Goal: Task Accomplishment & Management: Complete application form

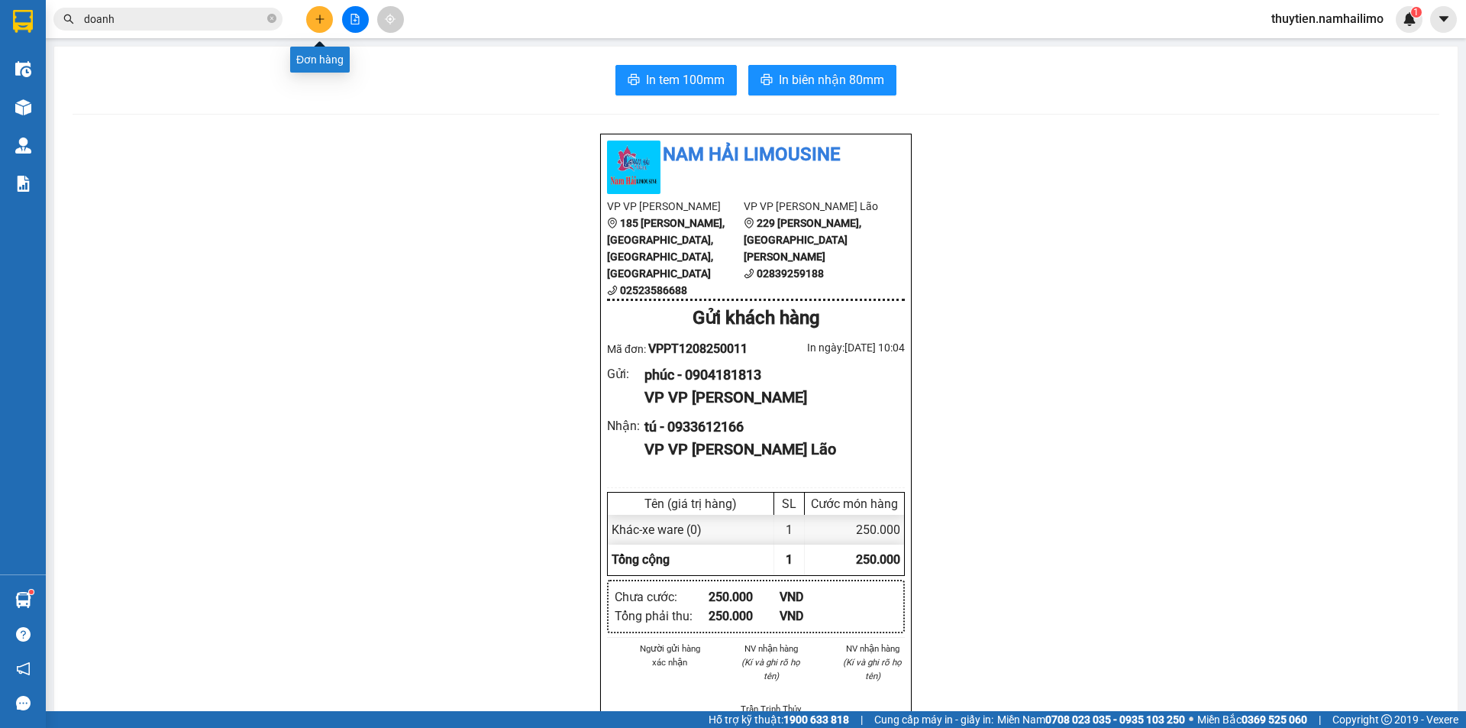
click at [315, 27] on button at bounding box center [319, 19] width 27 height 27
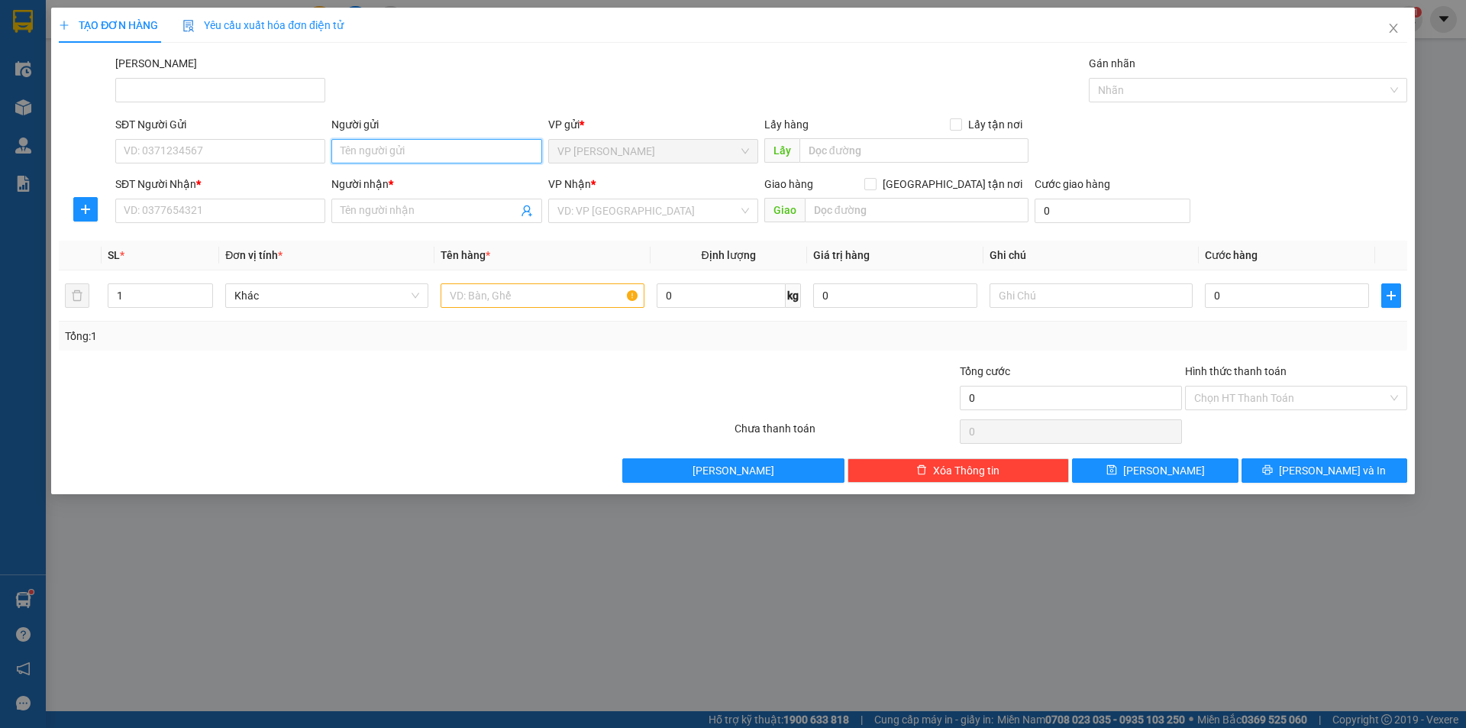
click at [369, 155] on input "Người gửi" at bounding box center [436, 151] width 210 height 24
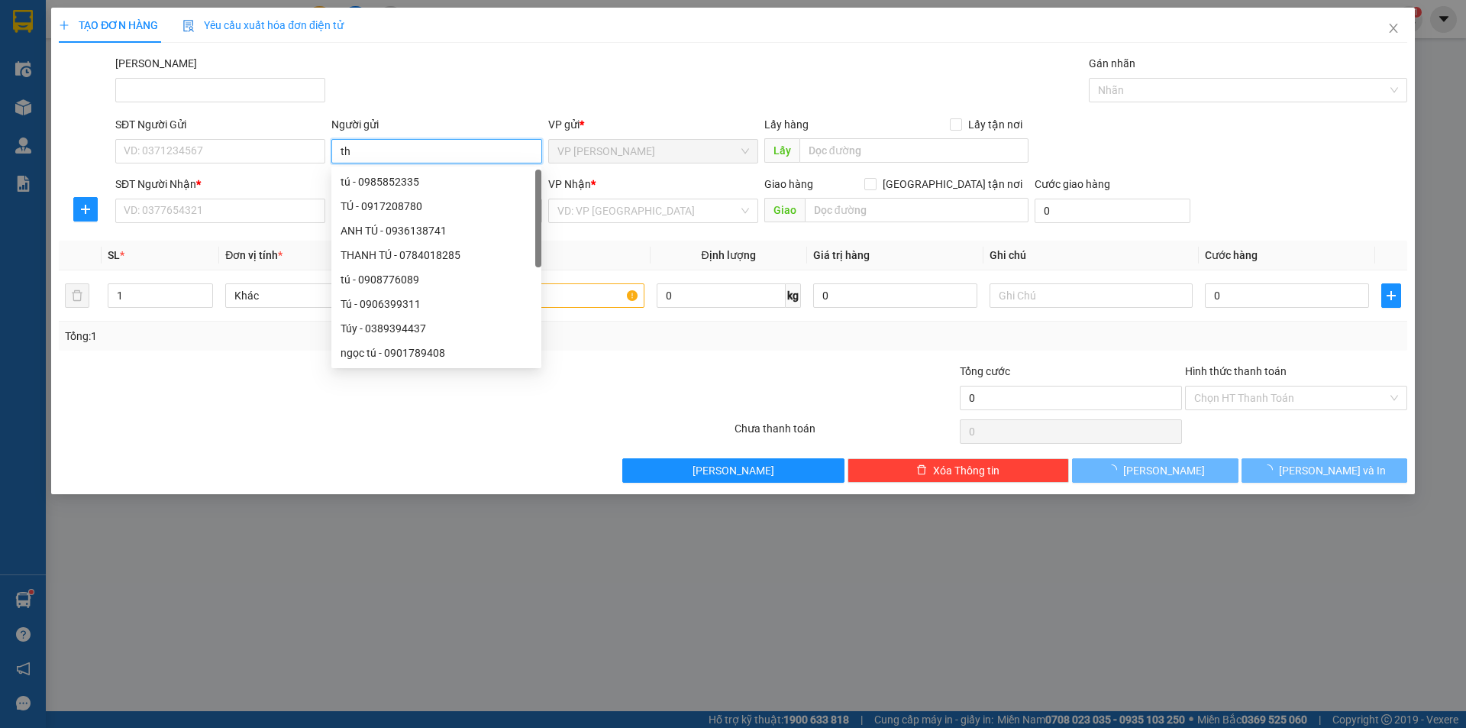
type input "t"
type input "[PERSON_NAME]"
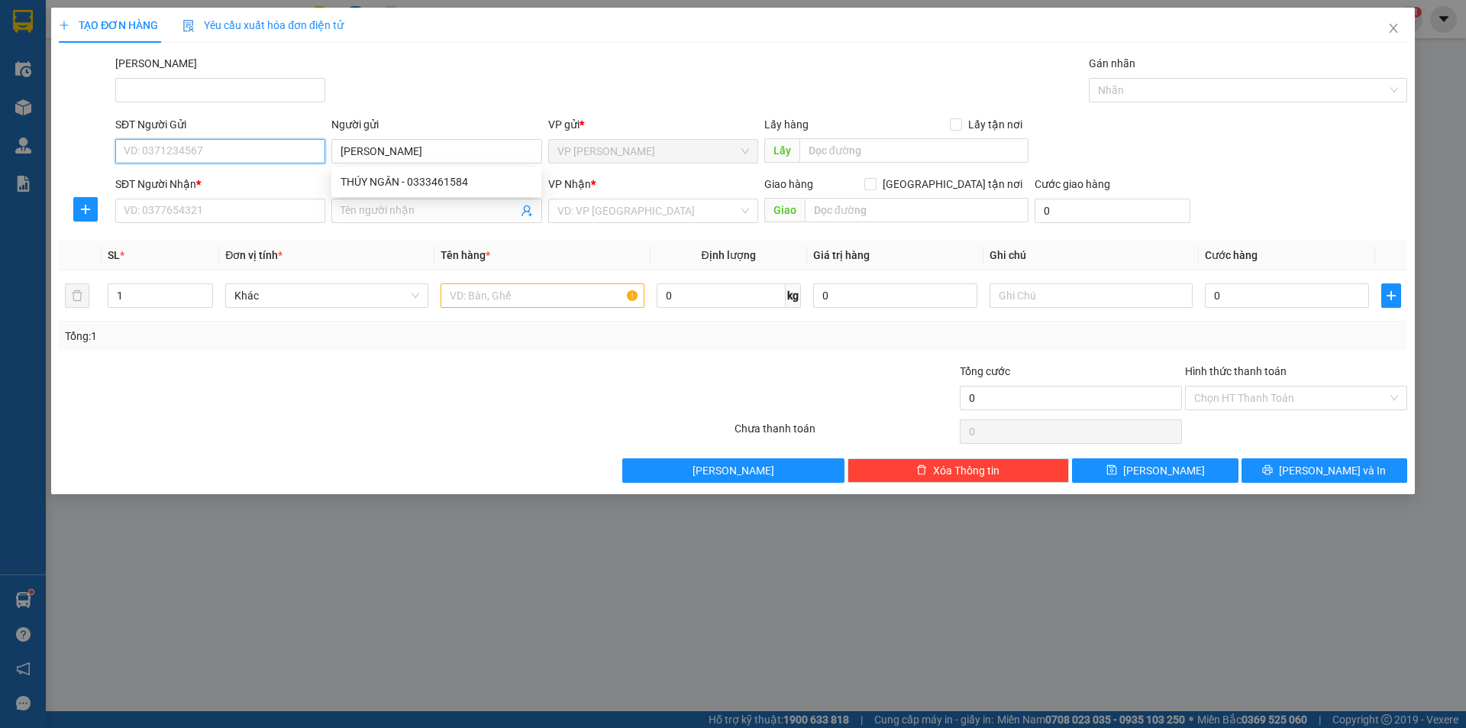
click at [292, 159] on input "SĐT Người Gửi" at bounding box center [220, 151] width 210 height 24
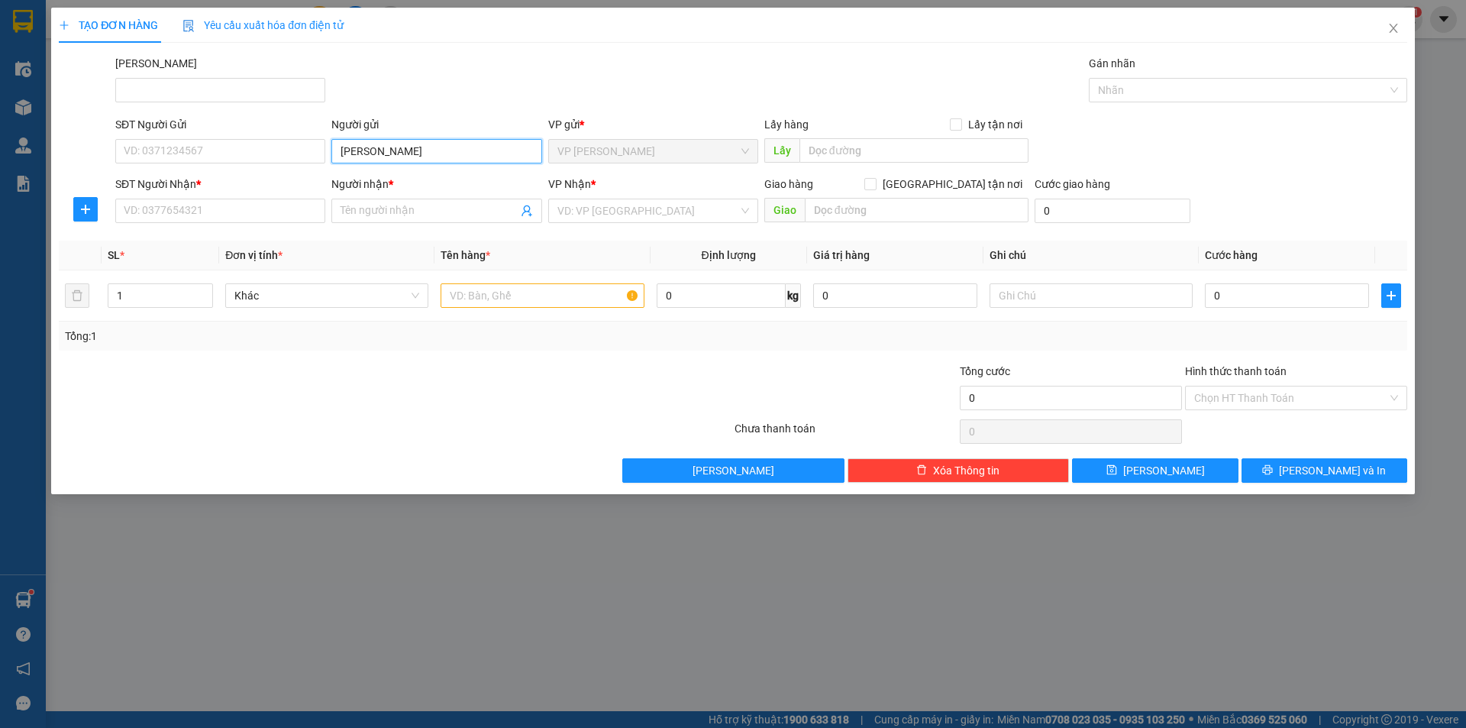
click at [431, 148] on input "[PERSON_NAME]" at bounding box center [436, 151] width 210 height 24
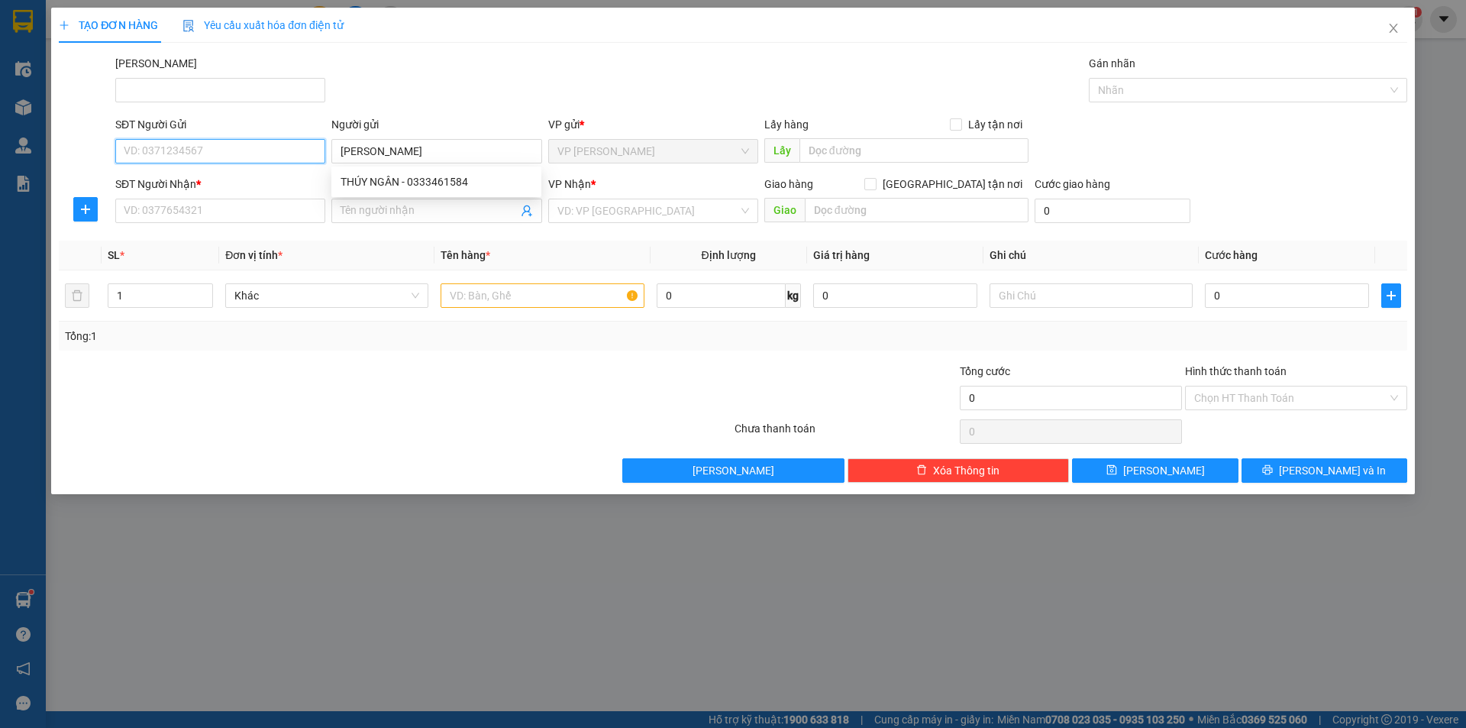
click at [183, 149] on input "SĐT Người Gửi" at bounding box center [220, 151] width 210 height 24
type input "0849677526"
click at [350, 215] on input "Người nhận *" at bounding box center [428, 210] width 176 height 17
type input "[PERSON_NAME]"
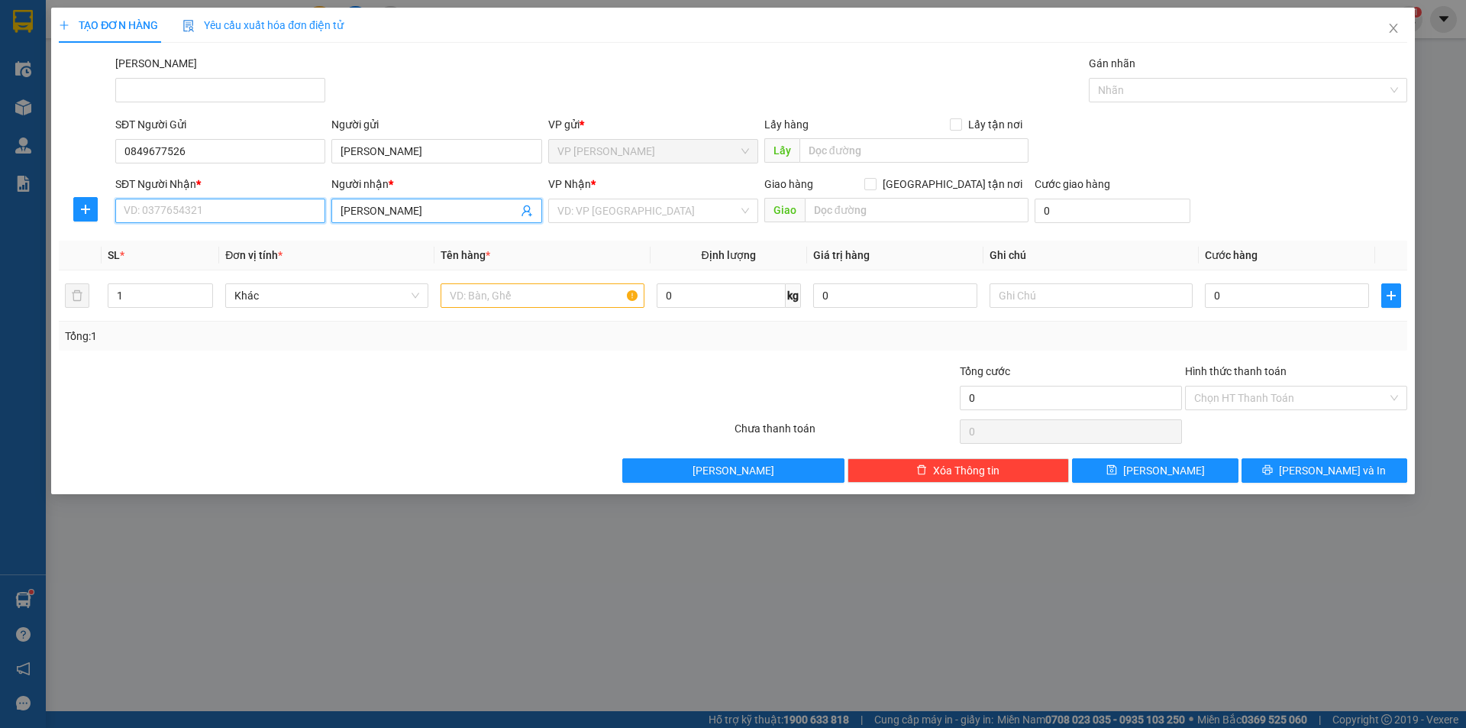
click at [202, 213] on input "SĐT Người Nhận *" at bounding box center [220, 210] width 210 height 24
type input "0782554760"
click at [1236, 300] on input "0" at bounding box center [1287, 295] width 164 height 24
click at [635, 209] on input "search" at bounding box center [647, 210] width 181 height 23
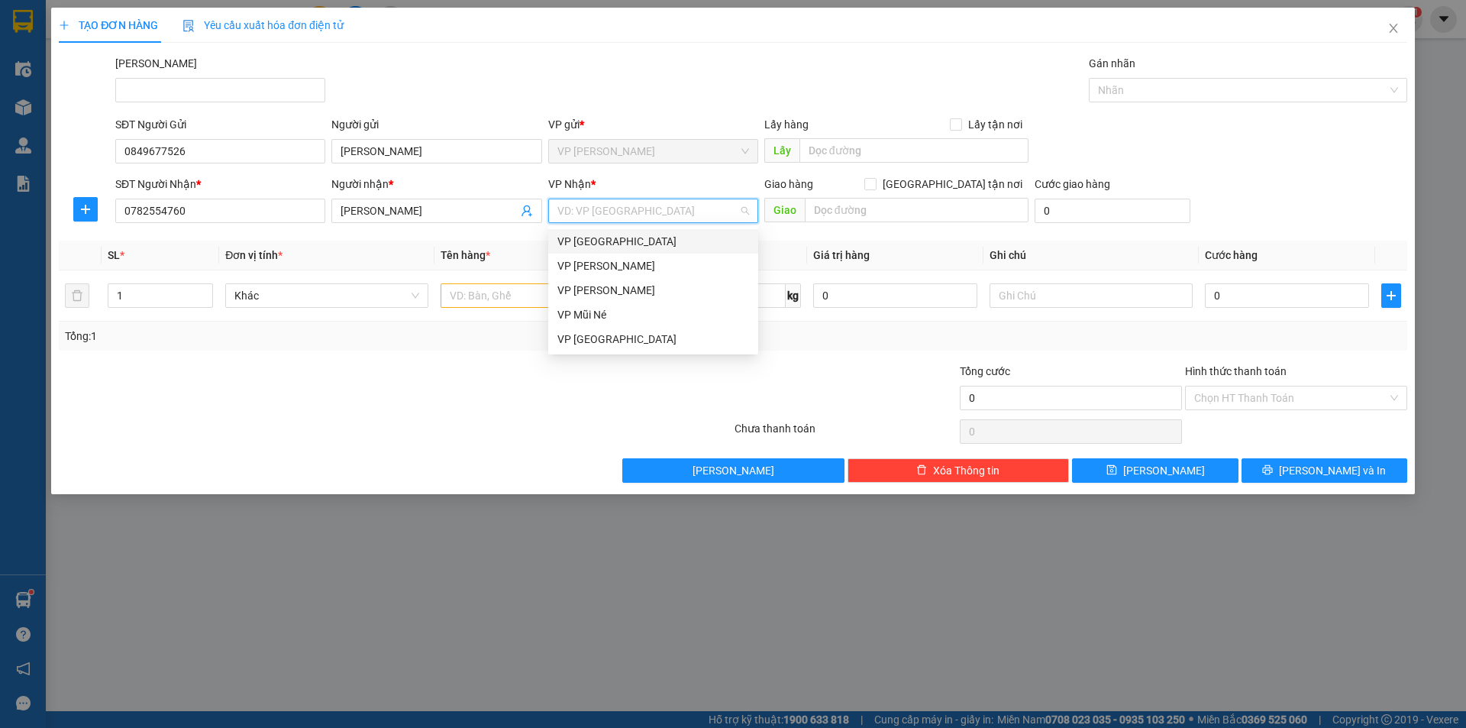
click at [616, 234] on div "VP [GEOGRAPHIC_DATA]" at bounding box center [653, 241] width 192 height 17
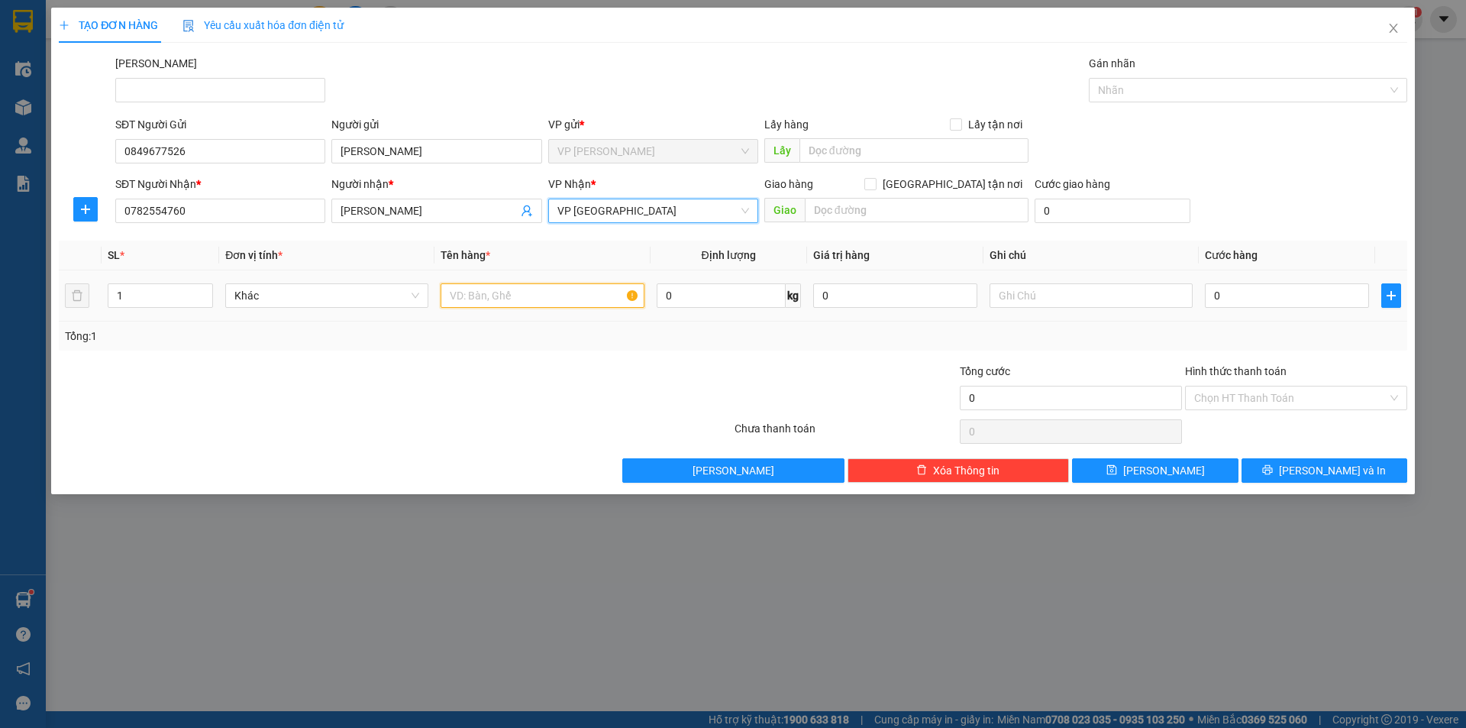
click at [485, 304] on input "text" at bounding box center [541, 295] width 203 height 24
type input "TÚI GIẤY"
click at [1216, 280] on div "0" at bounding box center [1287, 295] width 164 height 31
click at [1219, 288] on input "0" at bounding box center [1287, 295] width 164 height 24
type input "3"
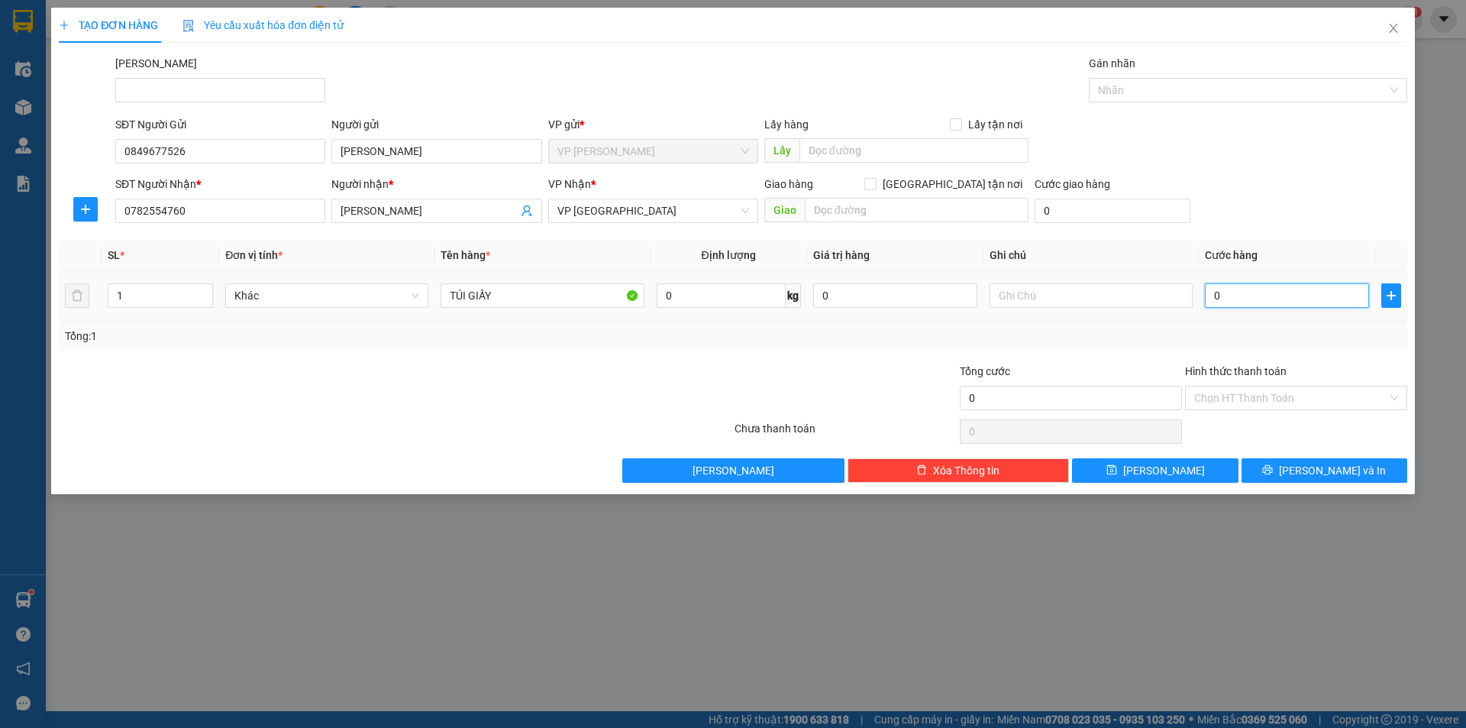
type input "3"
type input "30"
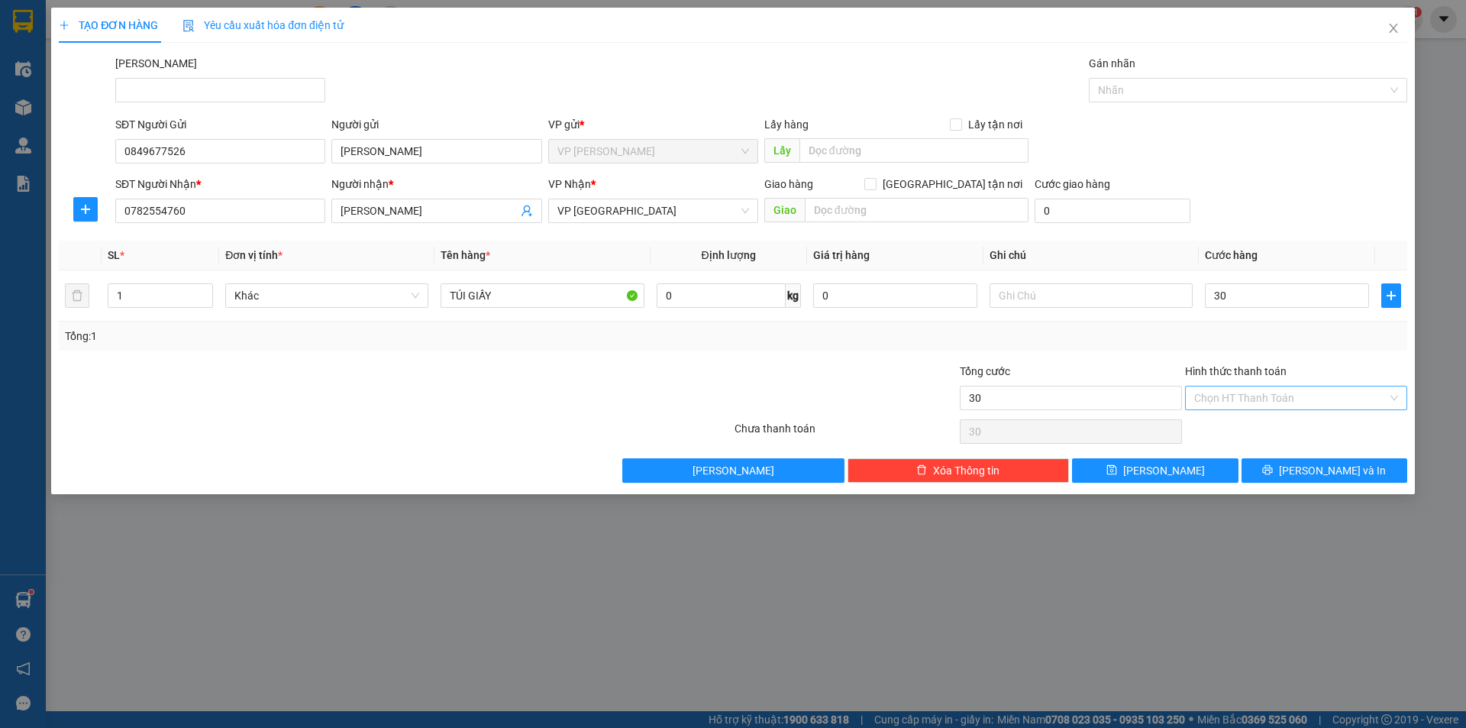
type input "30.000"
click at [1302, 391] on input "Hình thức thanh toán" at bounding box center [1290, 397] width 193 height 23
click at [1286, 435] on div "Tại văn phòng" at bounding box center [1296, 428] width 204 height 17
type input "0"
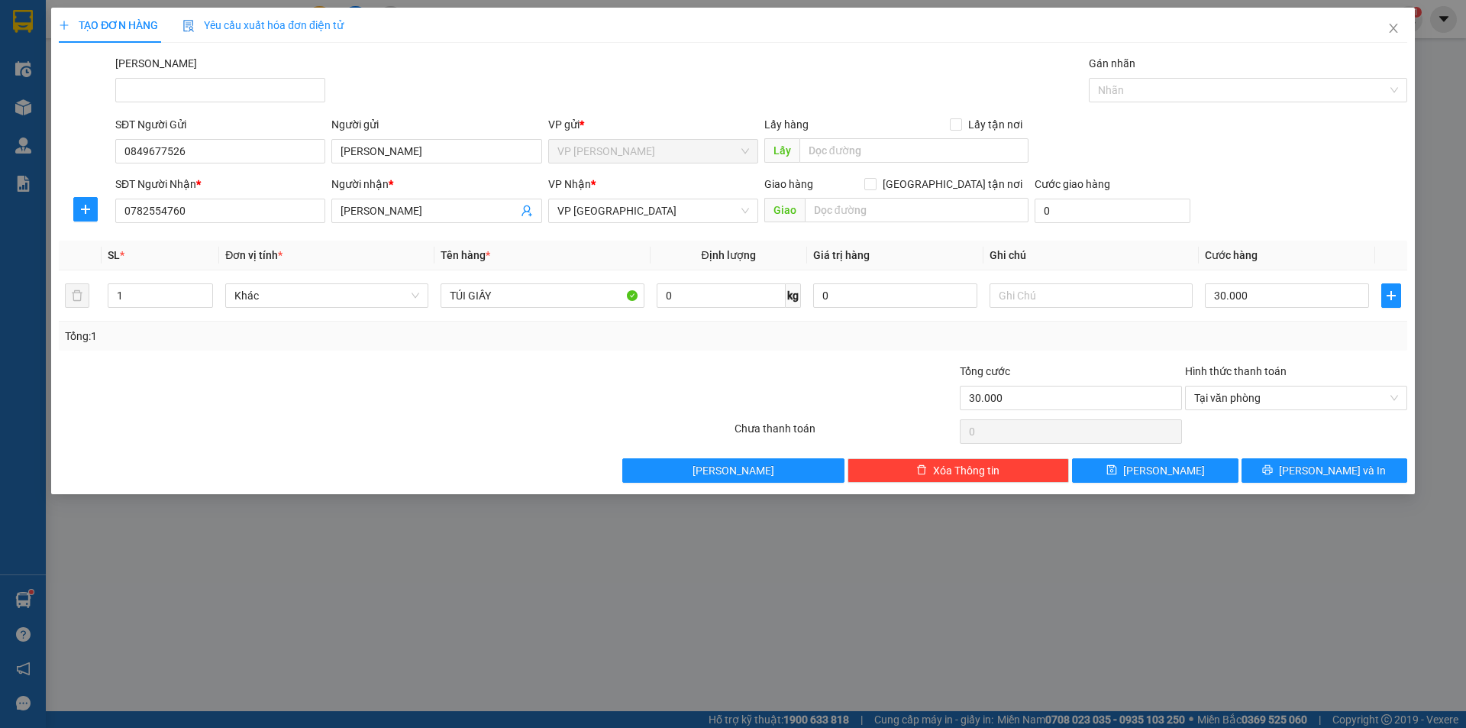
click at [1286, 435] on div at bounding box center [1295, 431] width 225 height 31
click at [1328, 477] on span "[PERSON_NAME] và In" at bounding box center [1332, 470] width 107 height 17
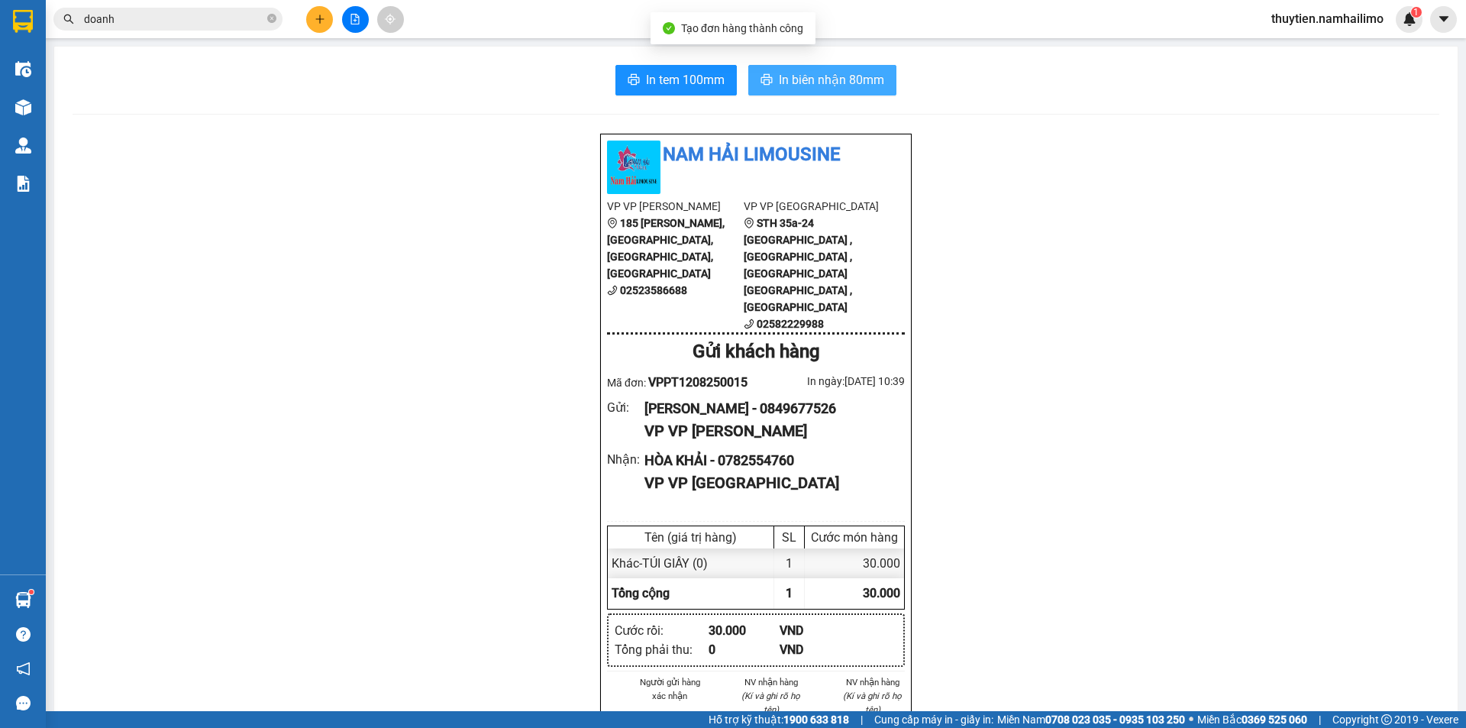
click at [826, 86] on span "In biên nhận 80mm" at bounding box center [831, 79] width 105 height 19
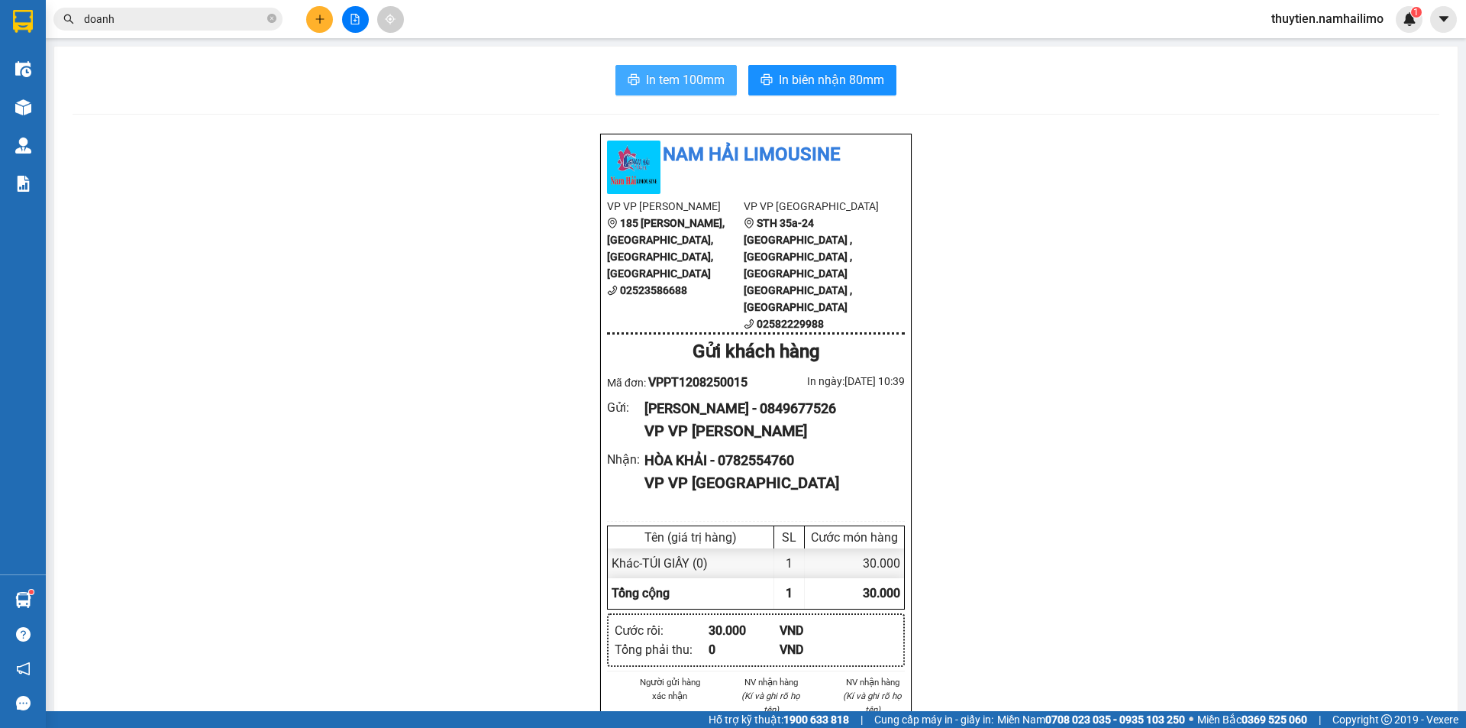
click at [682, 79] on span "In tem 100mm" at bounding box center [685, 79] width 79 height 19
click at [140, 17] on input "doanh" at bounding box center [174, 19] width 180 height 17
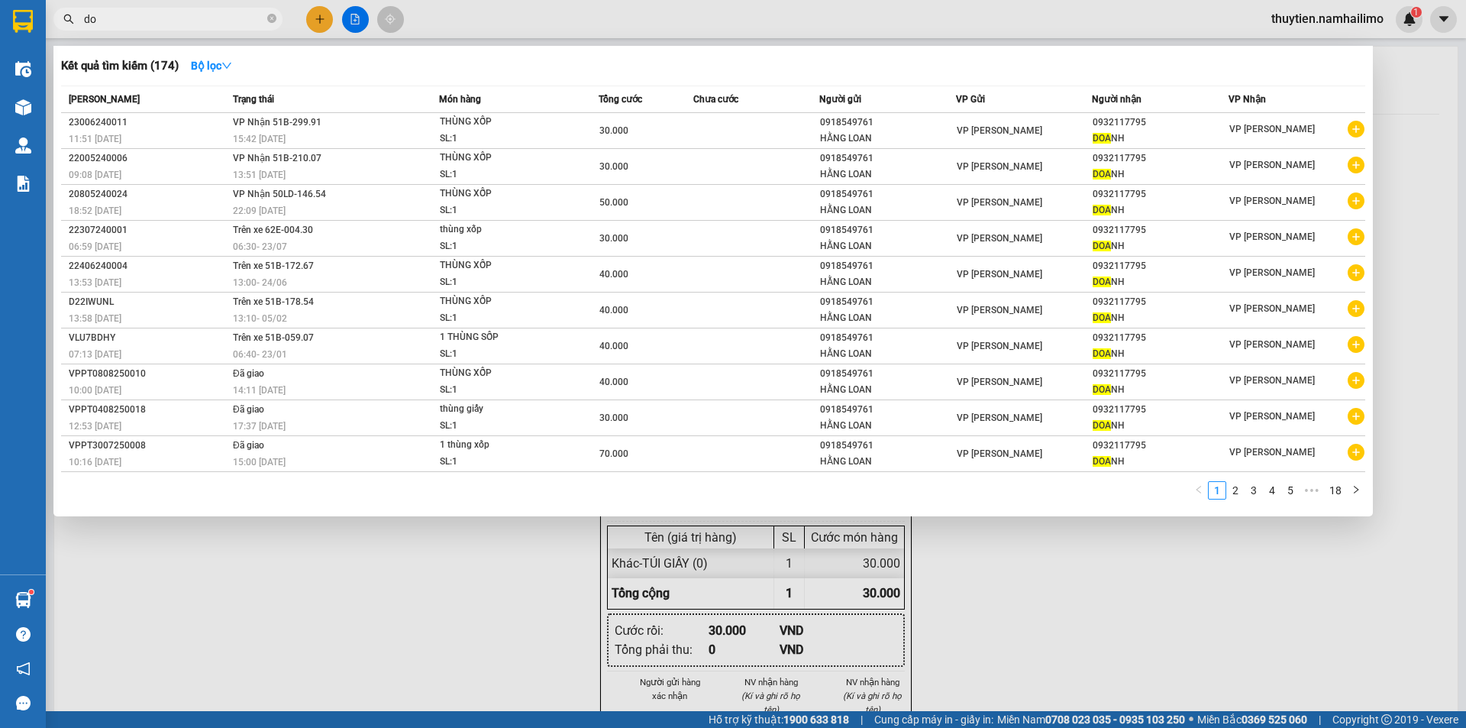
type input "d"
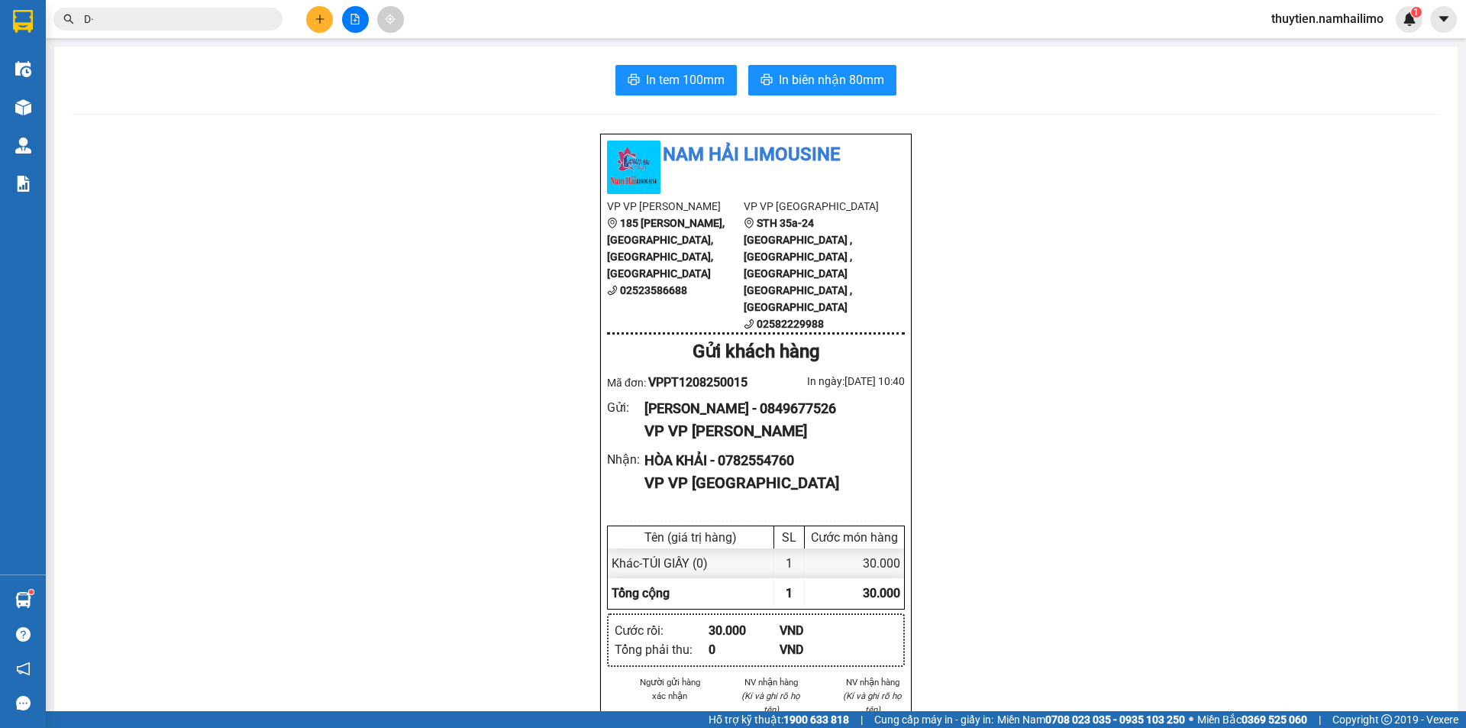
type input "D"
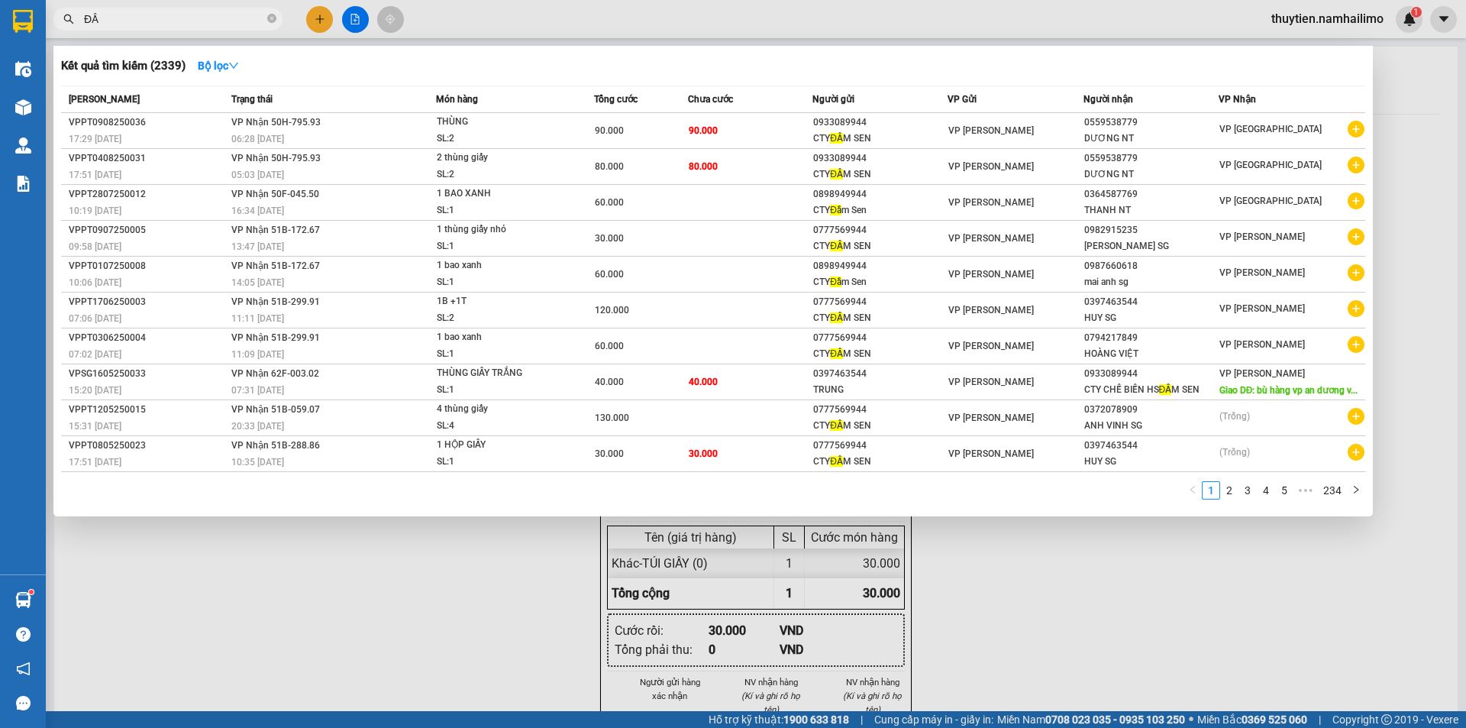
type input "Đ"
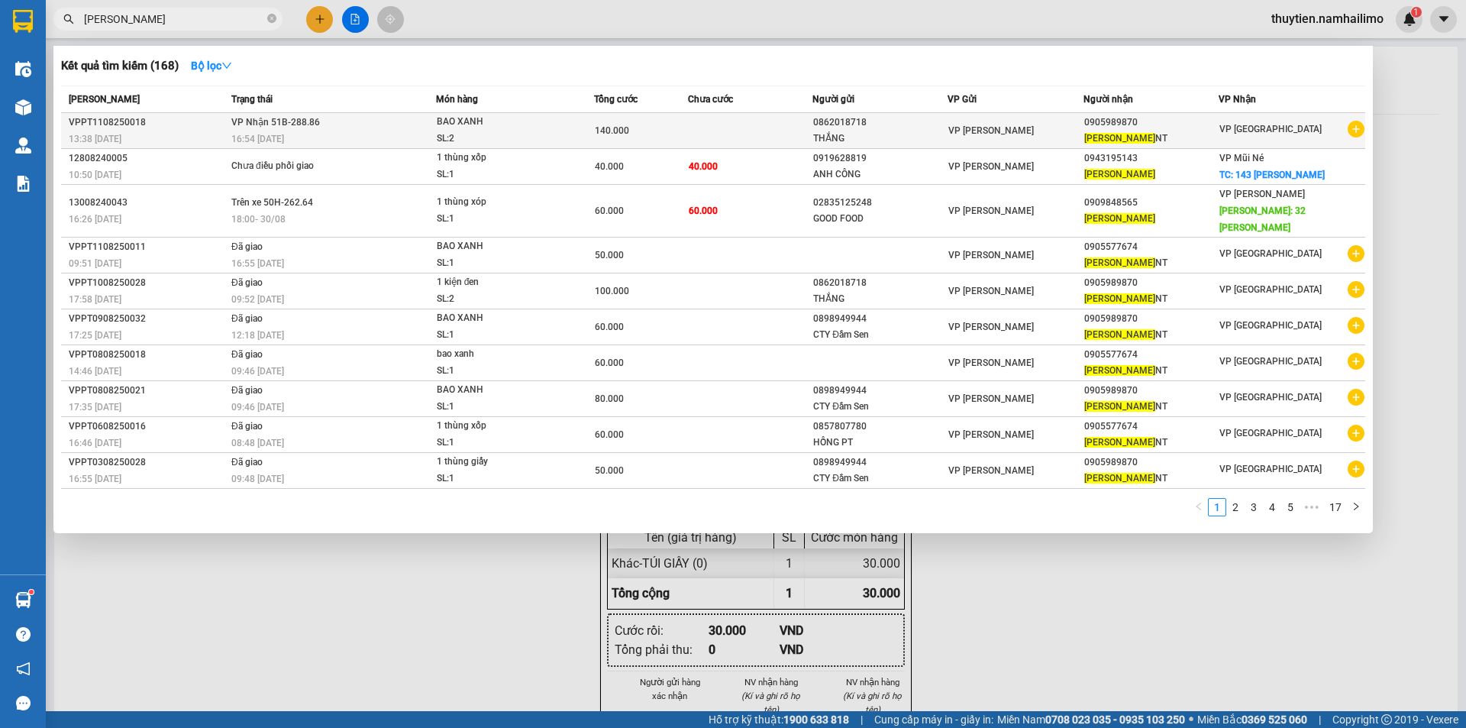
type input "[PERSON_NAME]"
click at [1360, 134] on icon "plus-circle" at bounding box center [1355, 129] width 17 height 17
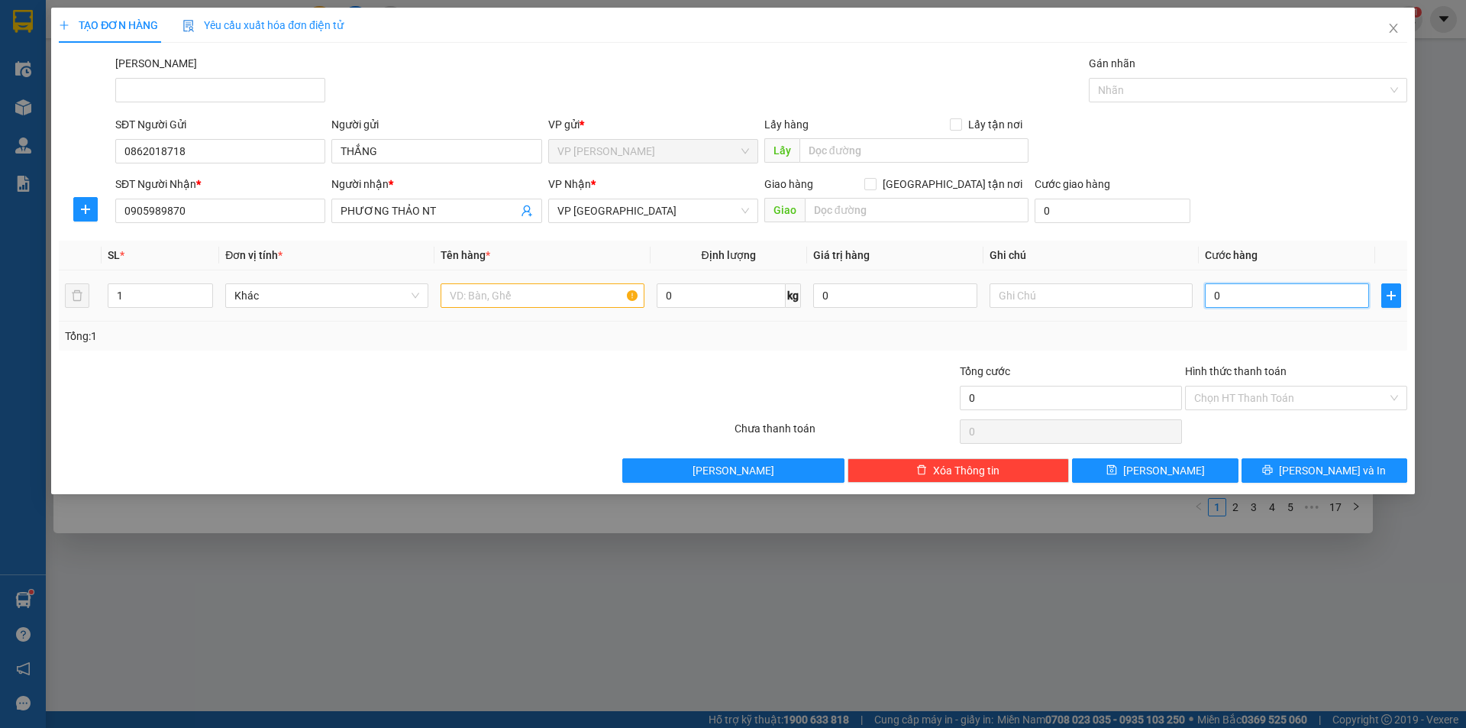
click at [1299, 298] on input "0" at bounding box center [1287, 295] width 164 height 24
type input "7"
type input "70"
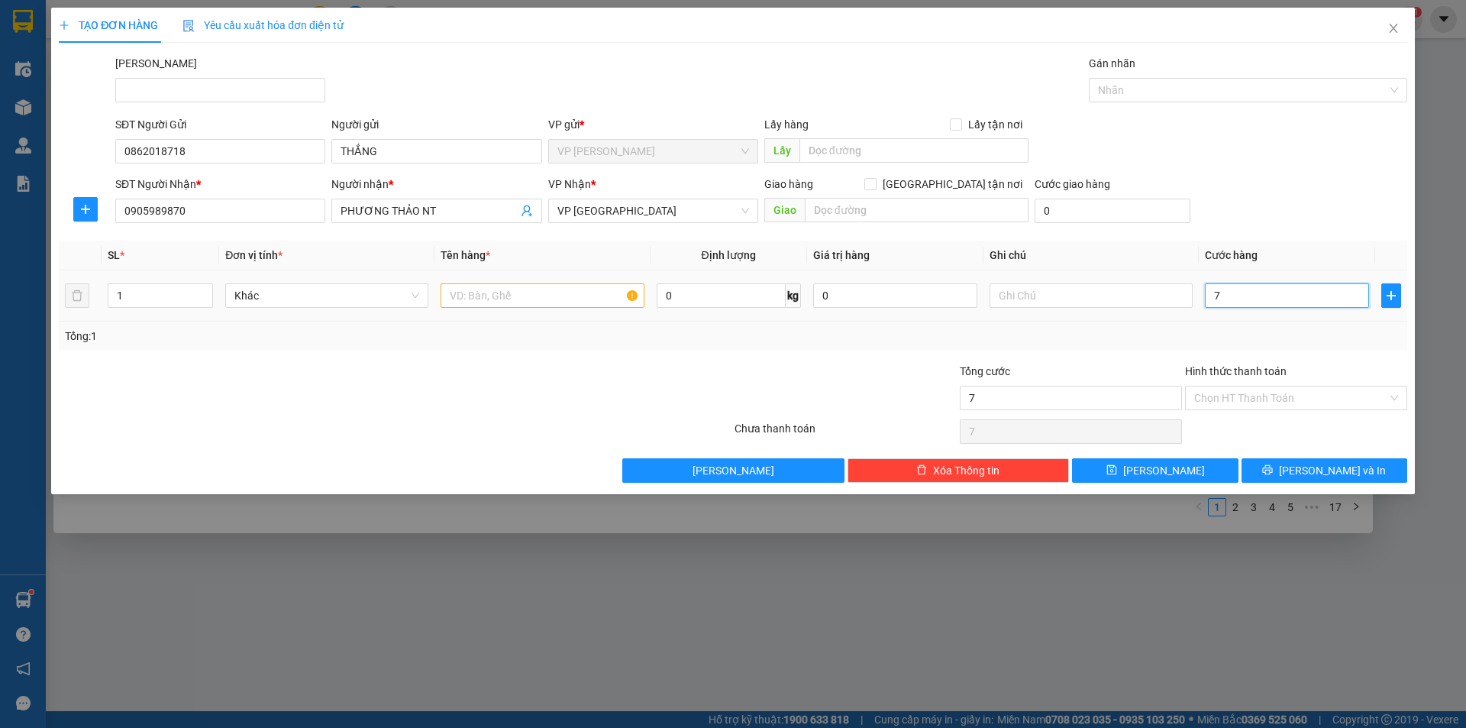
type input "70"
type input "70.000"
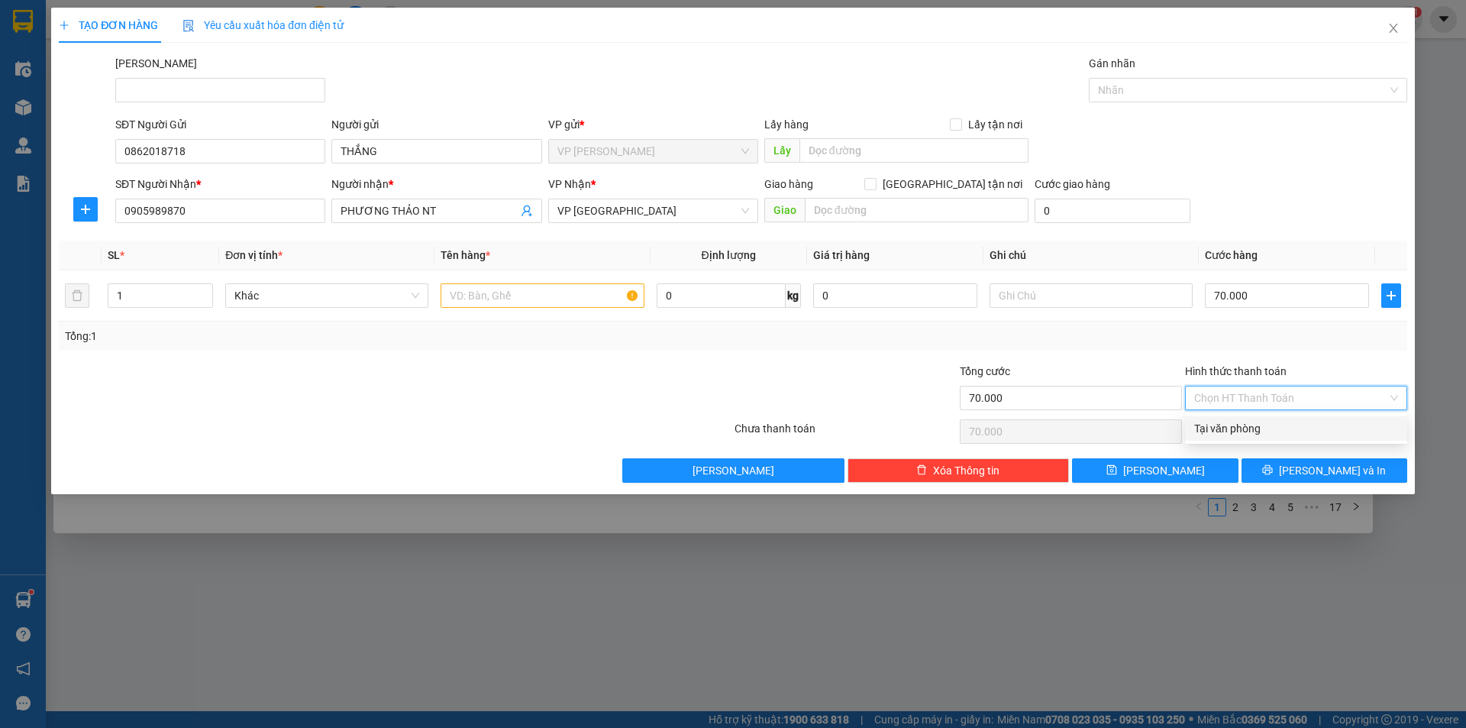
click at [1291, 395] on input "Hình thức thanh toán" at bounding box center [1290, 397] width 193 height 23
click at [1270, 424] on div "Tại văn phòng" at bounding box center [1296, 428] width 204 height 17
type input "0"
click at [1308, 469] on button "[PERSON_NAME] và In" at bounding box center [1324, 470] width 166 height 24
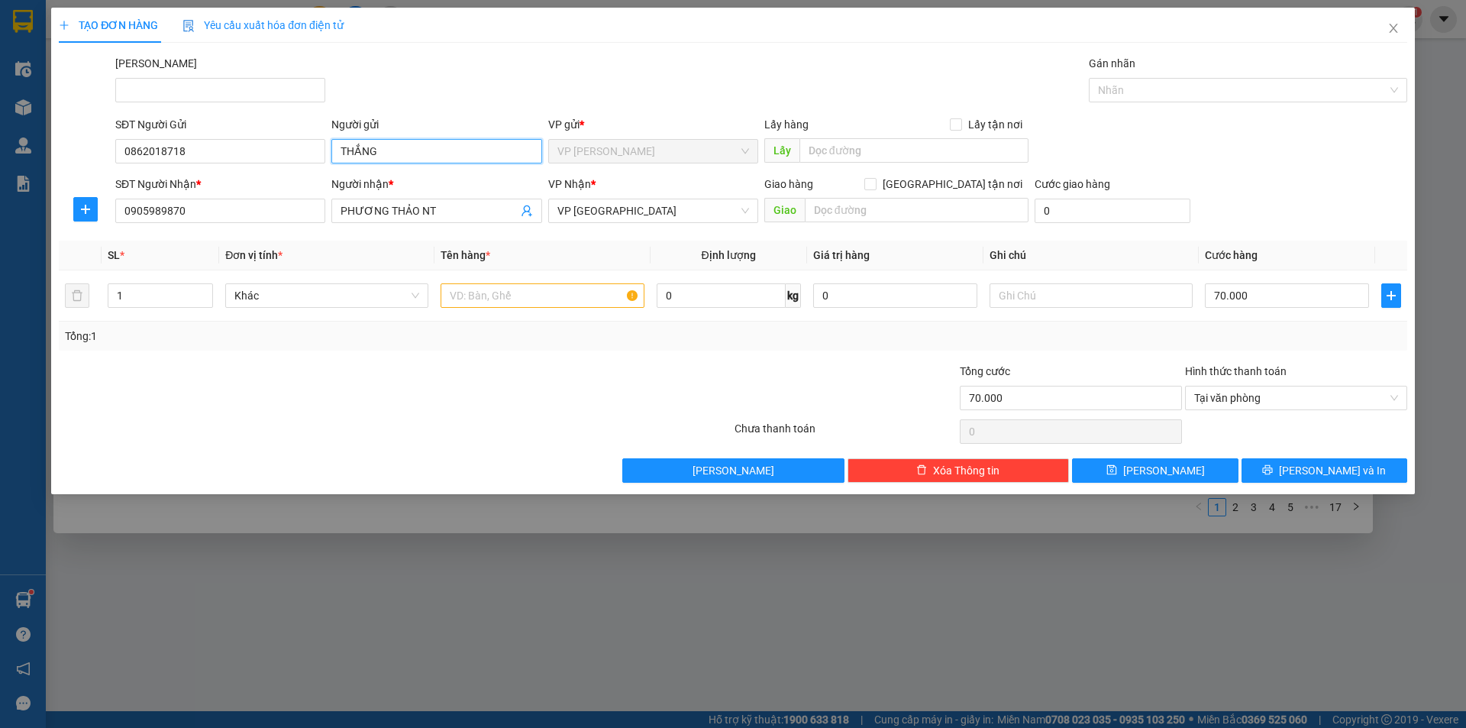
click at [443, 153] on input "THẮNG" at bounding box center [436, 151] width 210 height 24
type input "T"
type input "D"
type input "ĐẦM SEN"
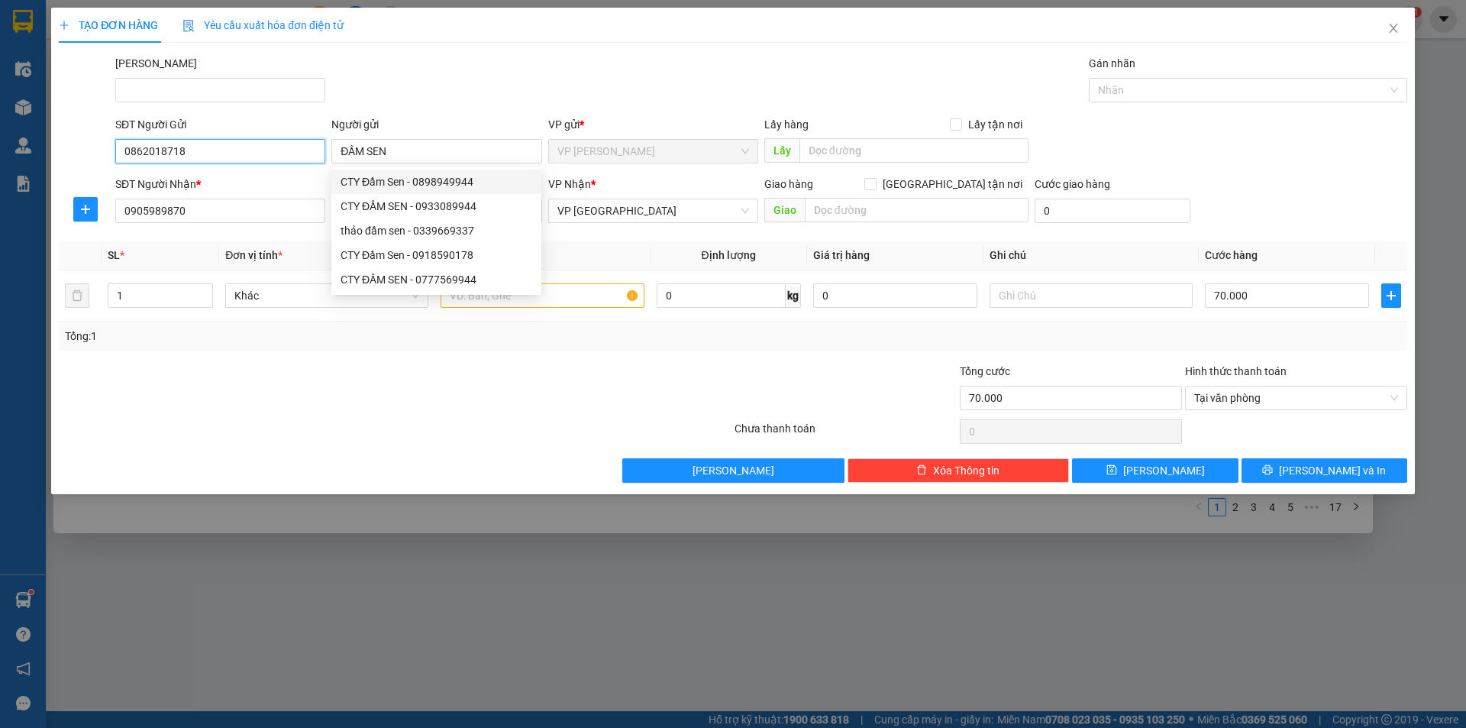
click at [208, 150] on input "0862018718" at bounding box center [220, 151] width 210 height 24
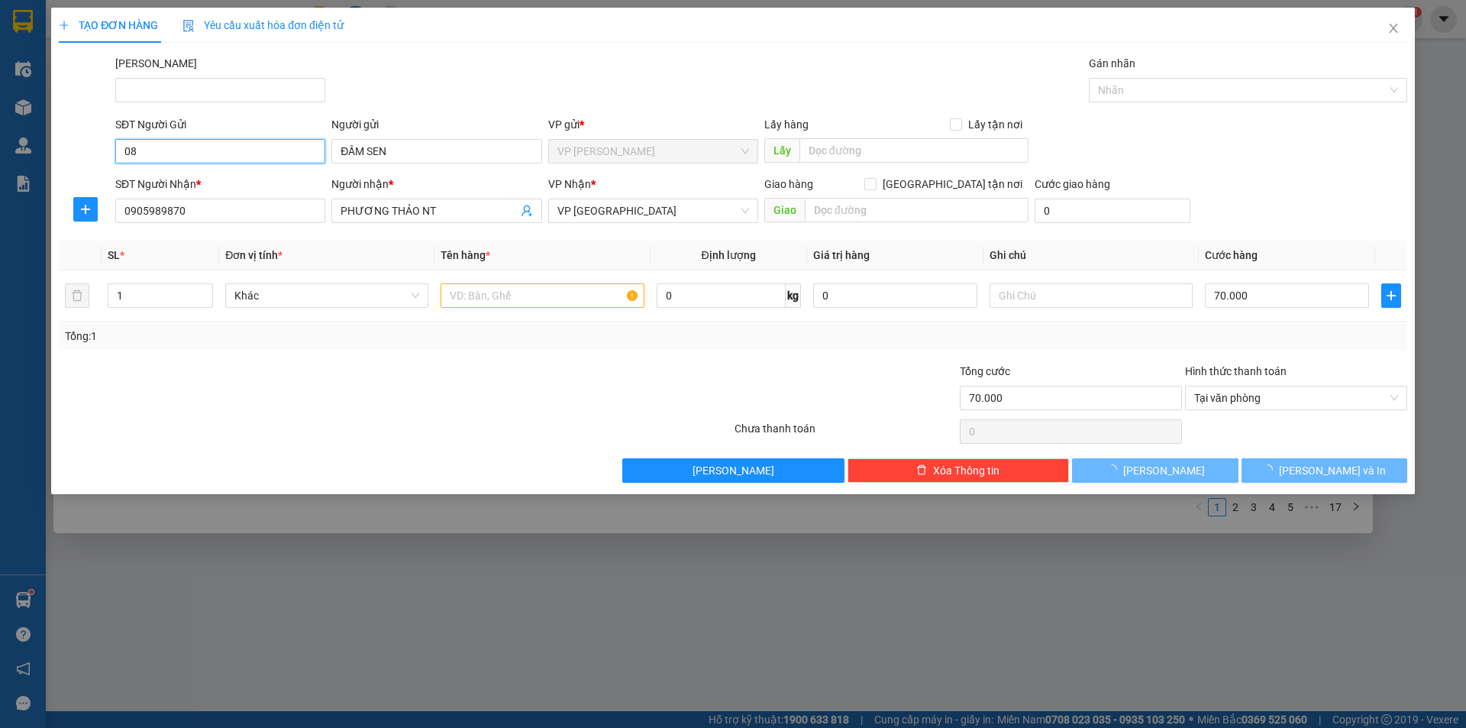
type input "0"
click at [1292, 396] on span "Tại văn phòng" at bounding box center [1296, 397] width 204 height 23
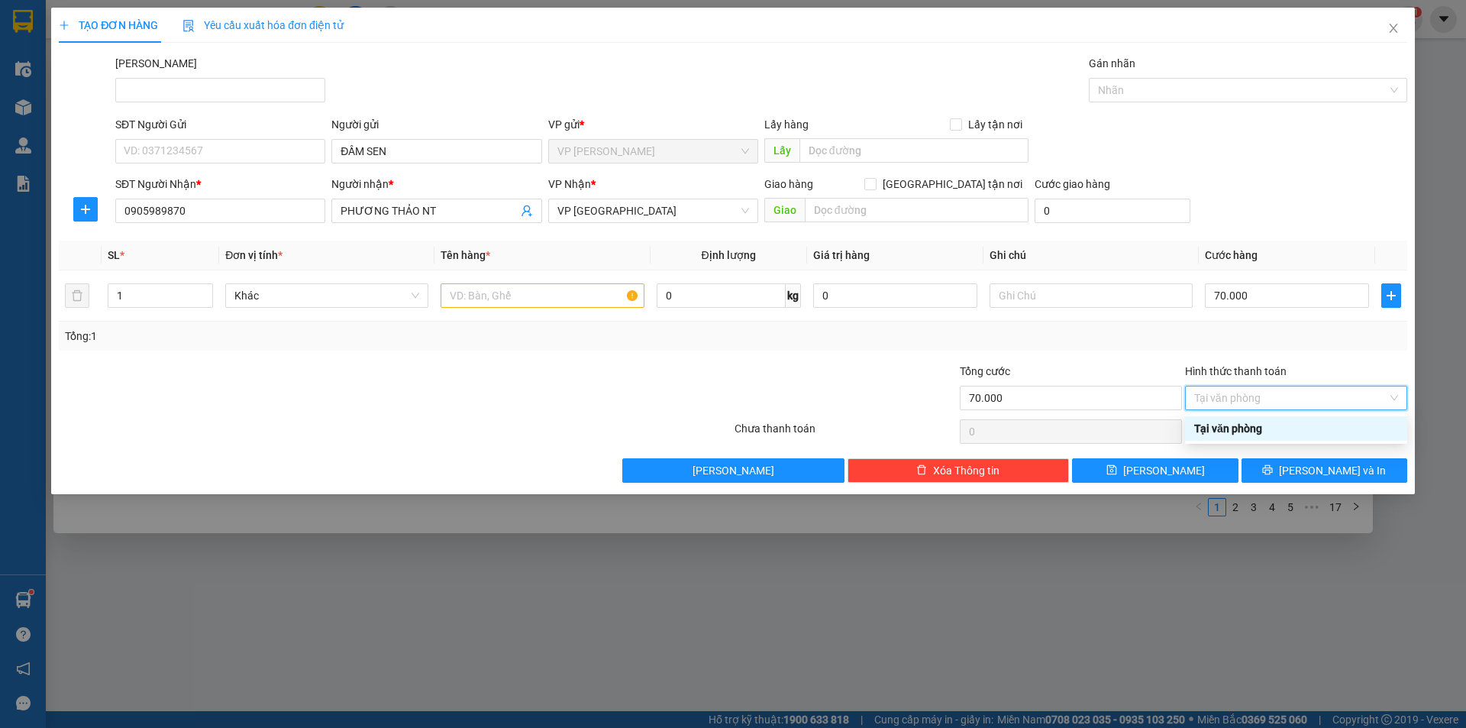
click at [1268, 429] on div "Tại văn phòng" at bounding box center [1296, 428] width 204 height 17
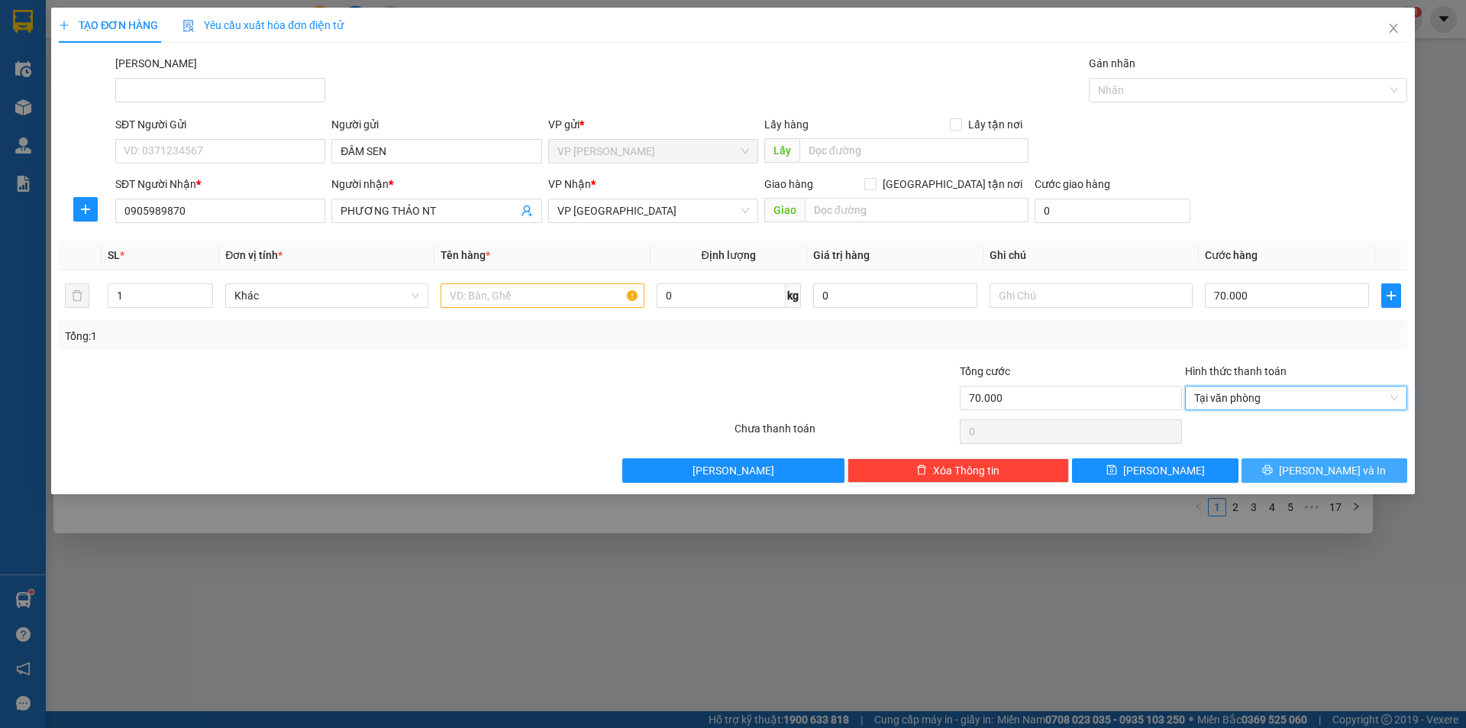
click at [1319, 475] on span "[PERSON_NAME] và In" at bounding box center [1332, 470] width 107 height 17
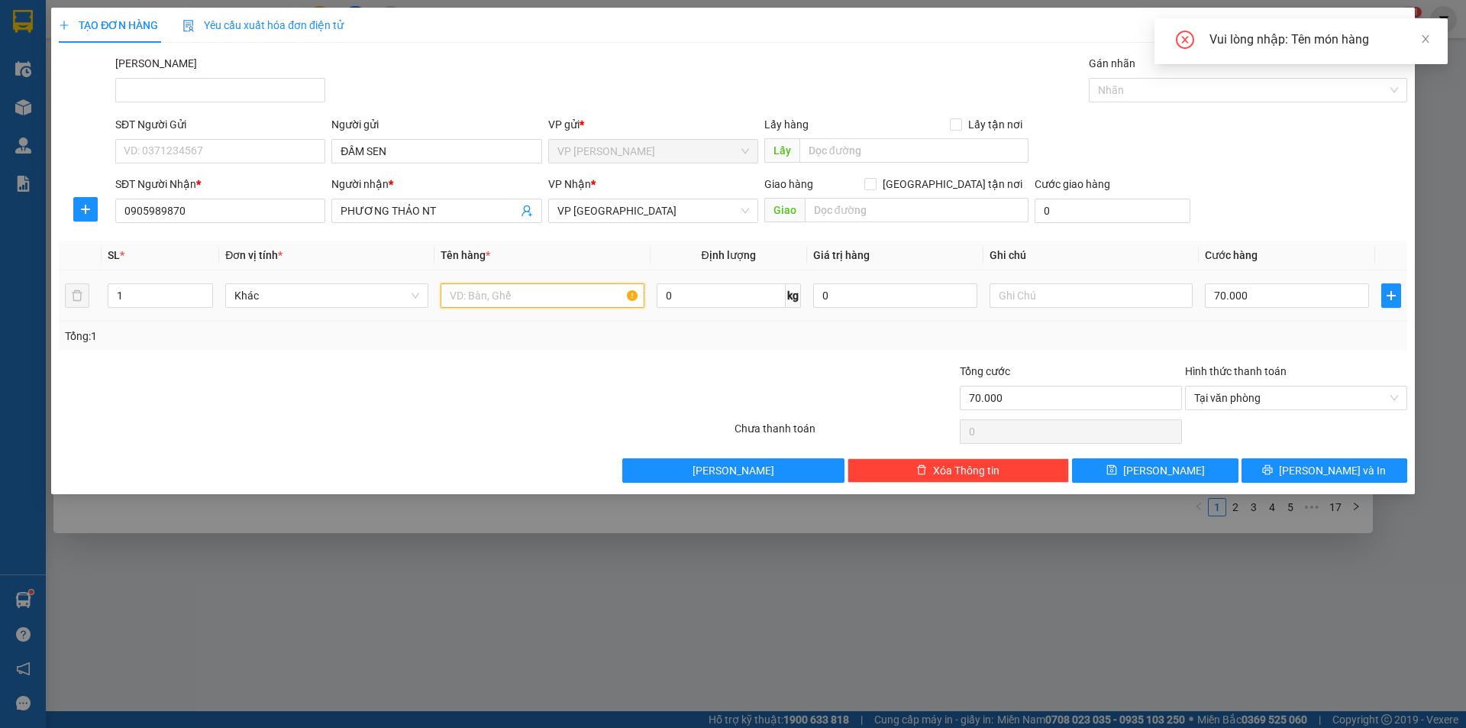
click at [500, 298] on input "text" at bounding box center [541, 295] width 203 height 24
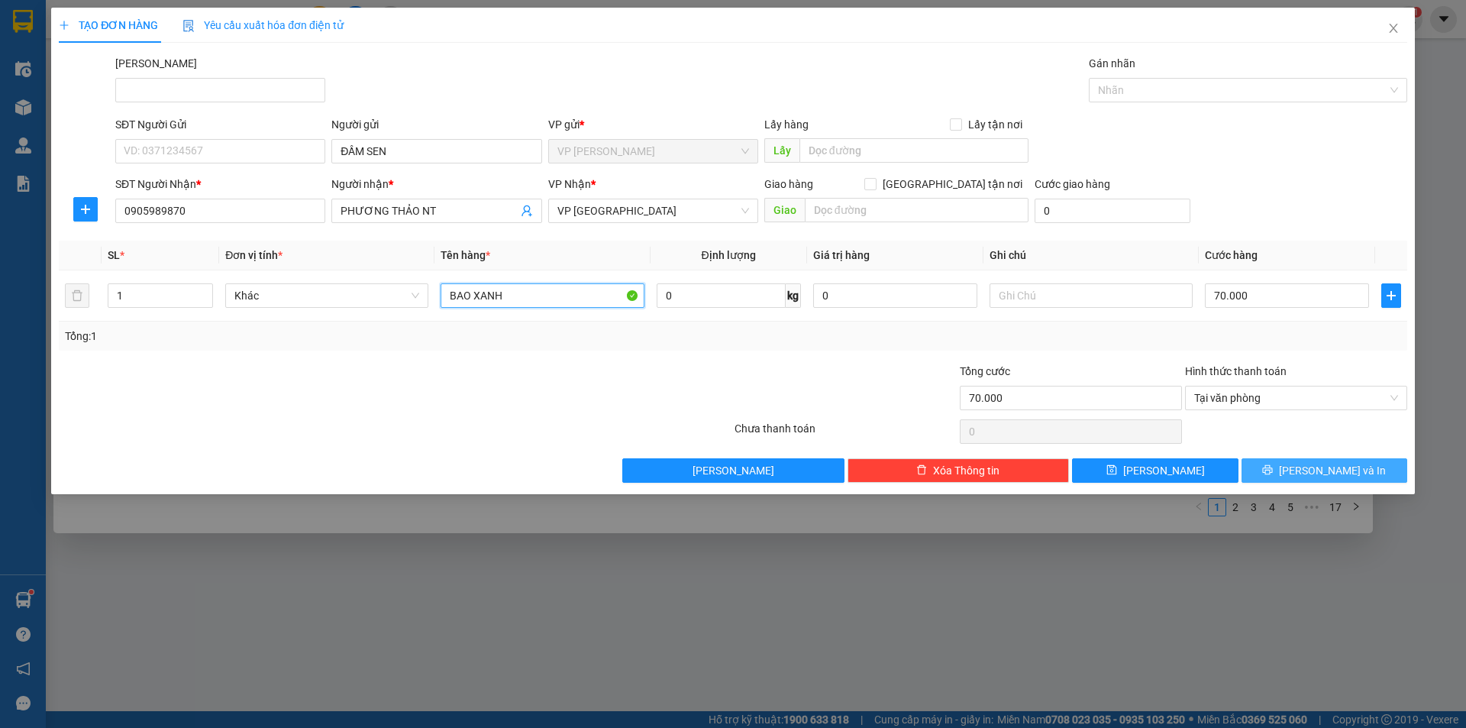
type input "BAO XANH"
click at [1316, 473] on span "[PERSON_NAME] và In" at bounding box center [1332, 470] width 107 height 17
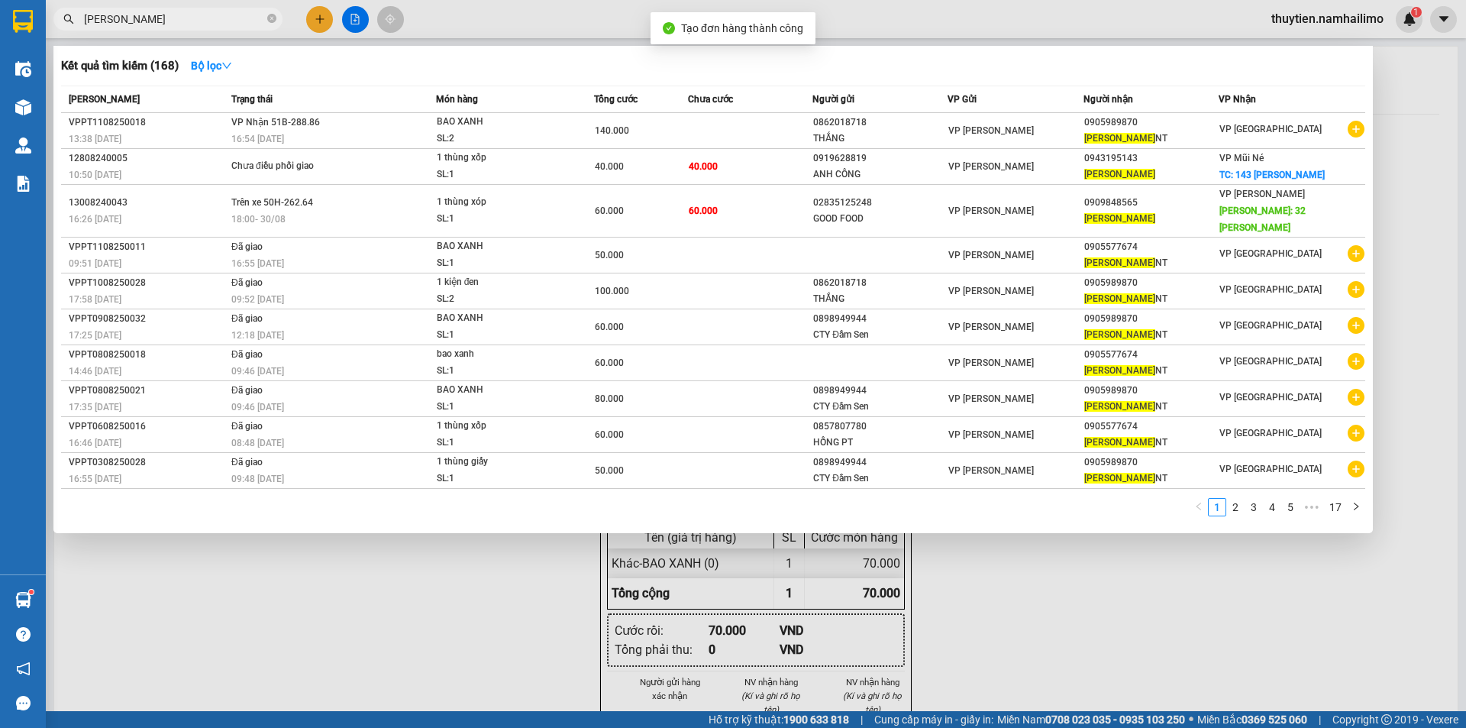
click at [1044, 637] on div at bounding box center [733, 364] width 1466 height 728
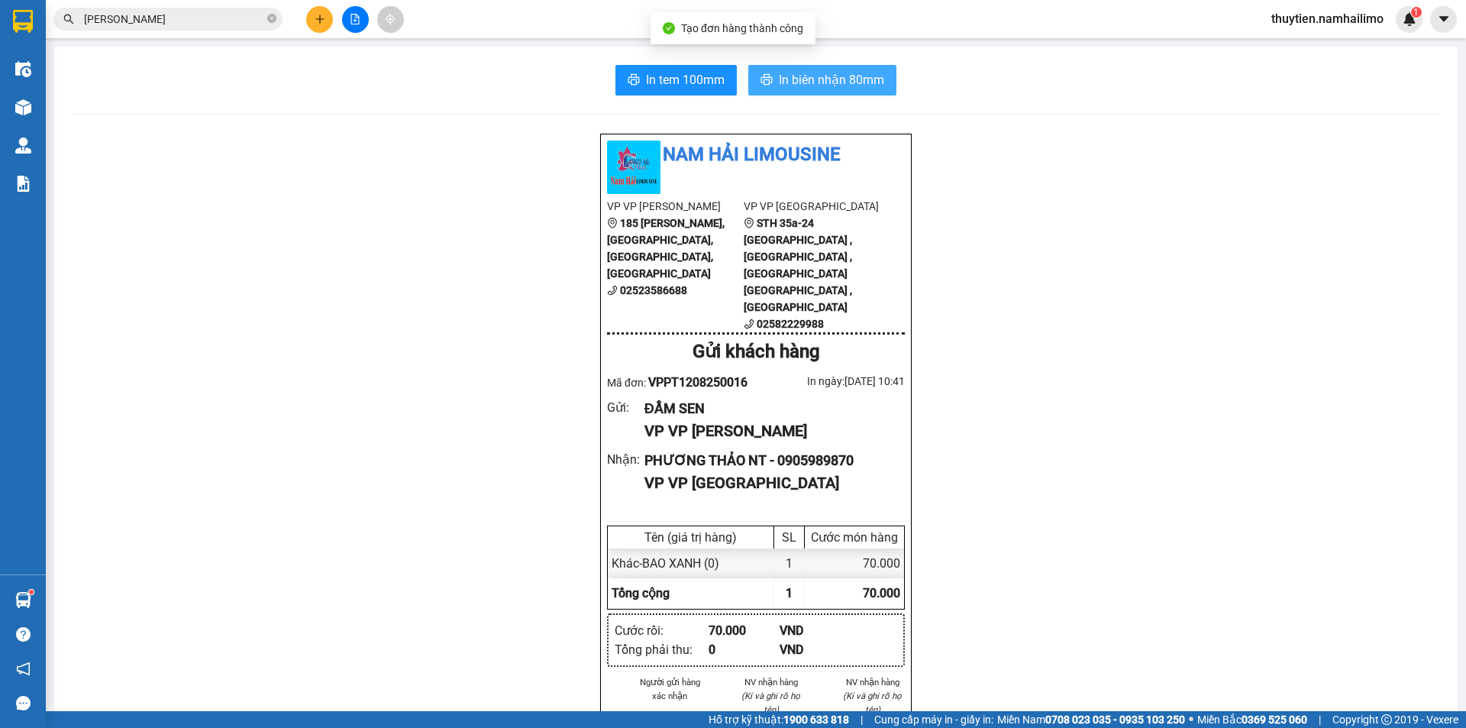
click at [825, 79] on span "In biên nhận 80mm" at bounding box center [831, 79] width 105 height 19
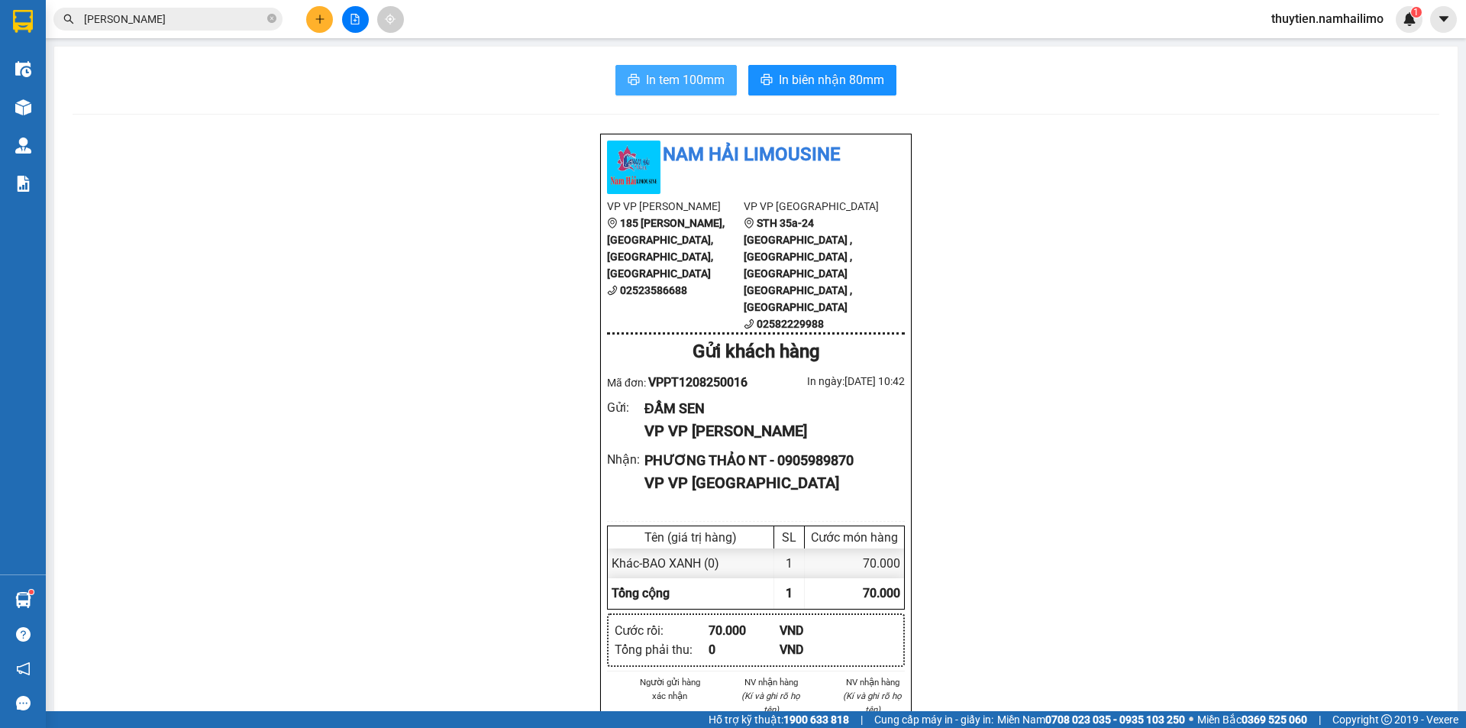
click at [695, 79] on span "In tem 100mm" at bounding box center [685, 79] width 79 height 19
